Goal: Navigation & Orientation: Find specific page/section

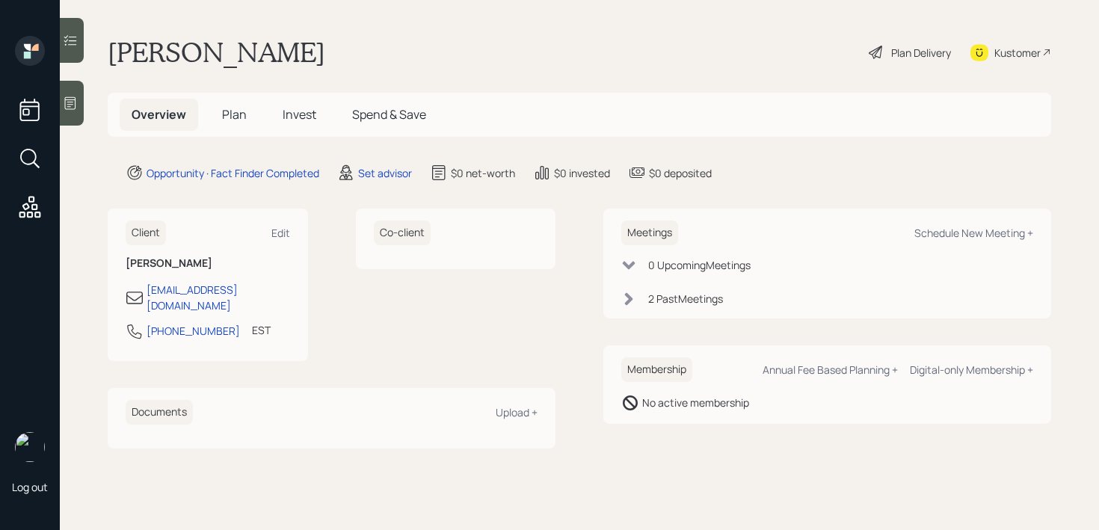
click at [75, 114] on div at bounding box center [72, 103] width 24 height 45
